Goal: Find specific page/section: Find specific page/section

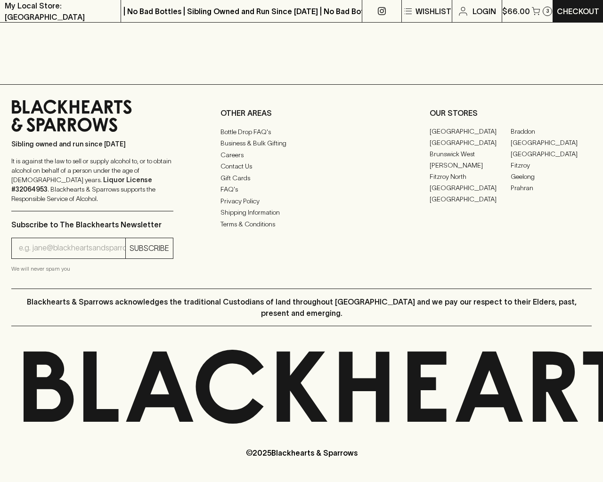
scroll to position [427, 0]
type input "[EMAIL_ADDRESS]"
type input "1"
type input "e"
checkbox input "true"
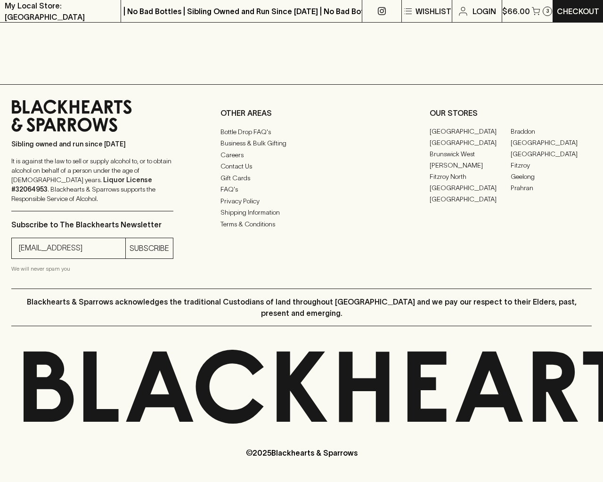
type input "Elderton E - Series"
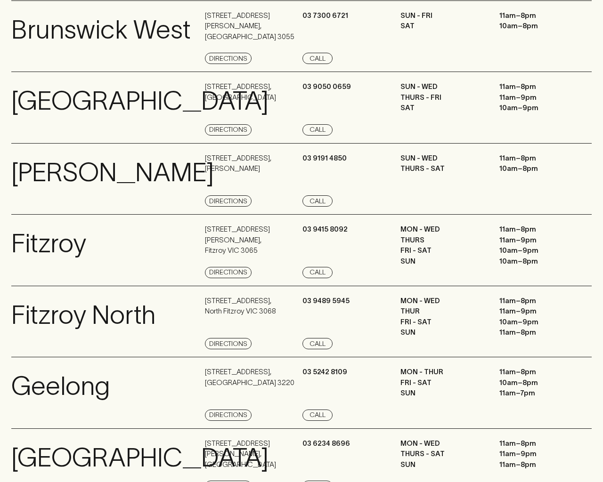
scroll to position [1264, 0]
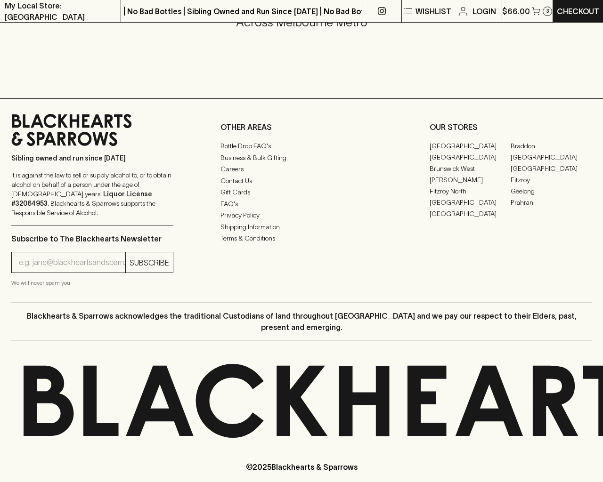
type input "1"
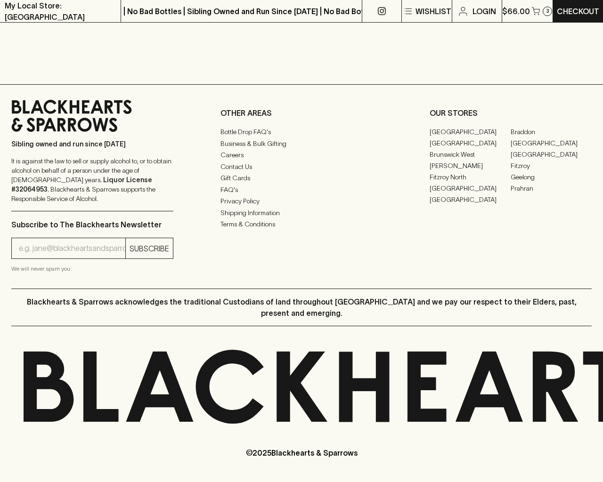
scroll to position [782, 0]
